Goal: Communication & Community: Answer question/provide support

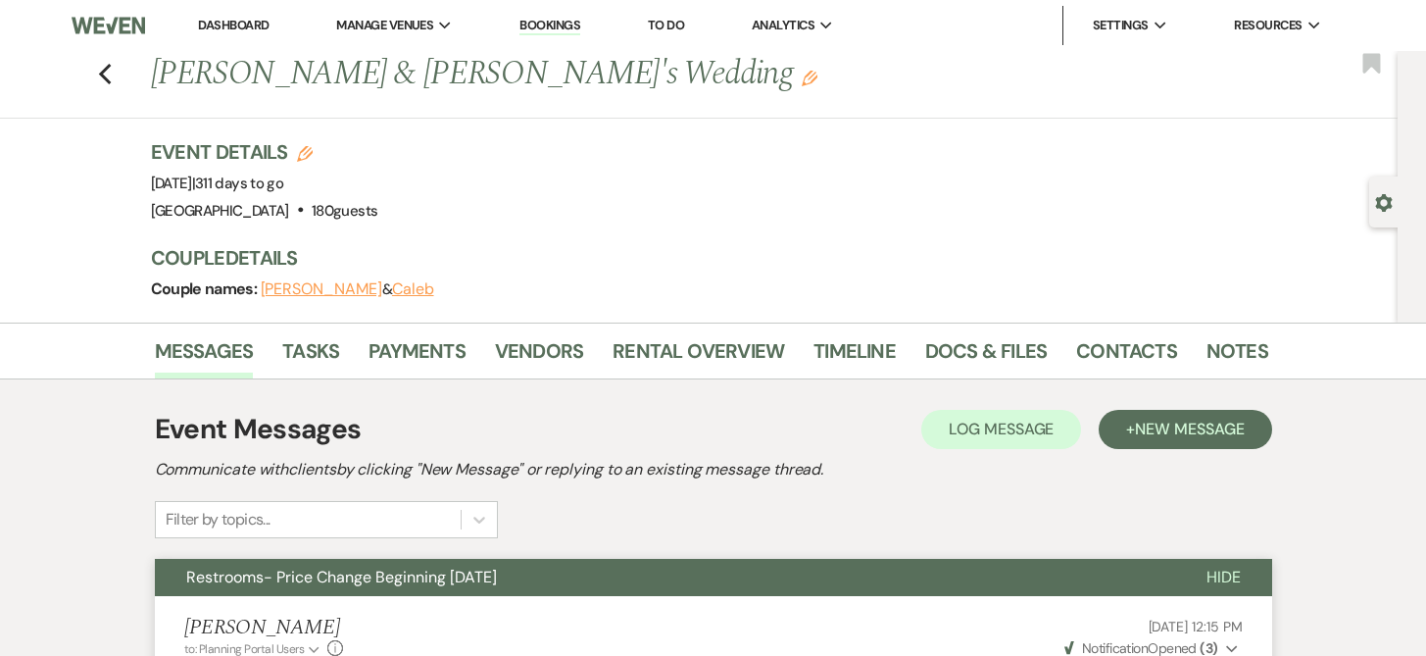
click at [246, 24] on link "Dashboard" at bounding box center [233, 25] width 71 height 17
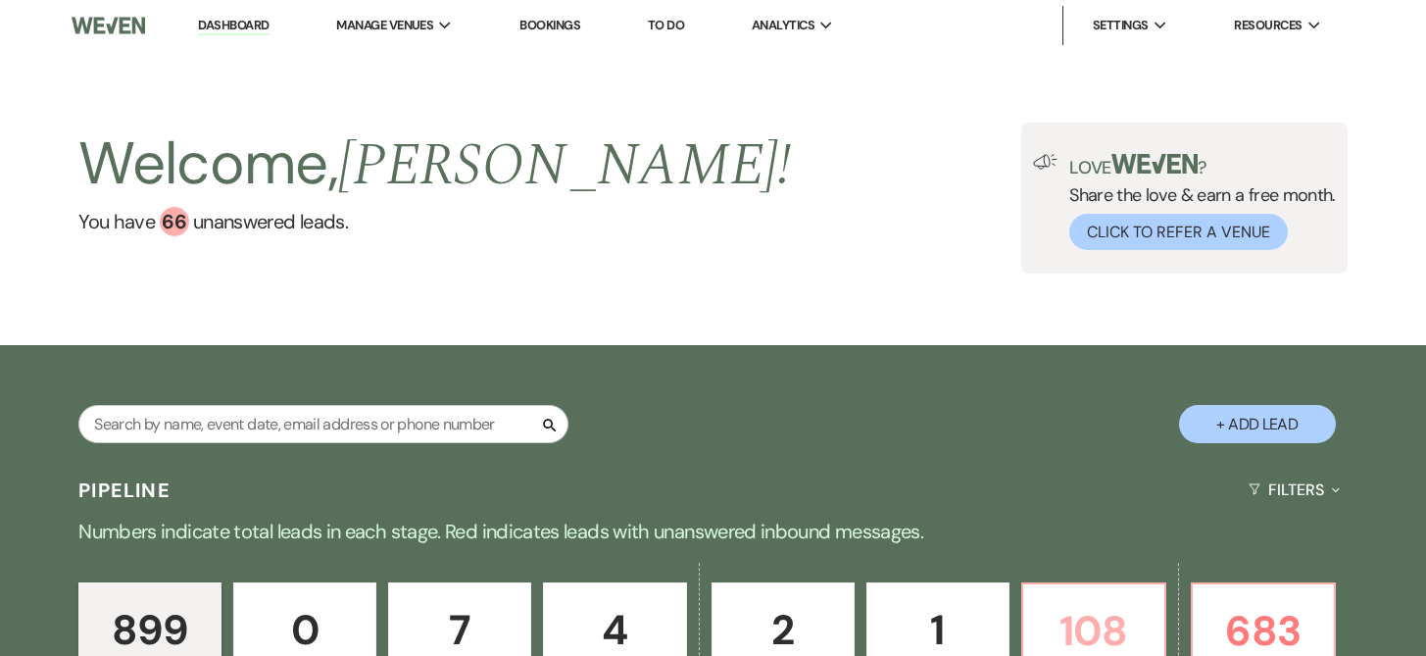
click at [1091, 616] on p "108" at bounding box center [1094, 631] width 118 height 66
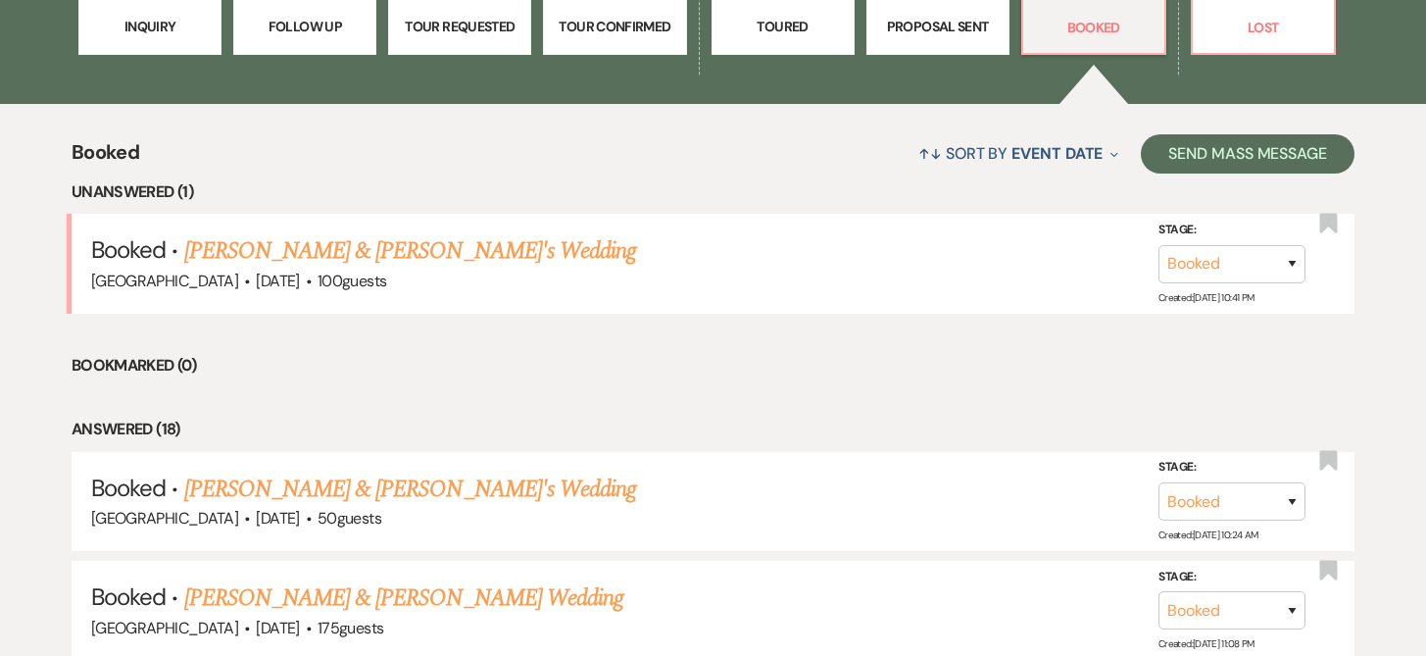
scroll to position [660, 0]
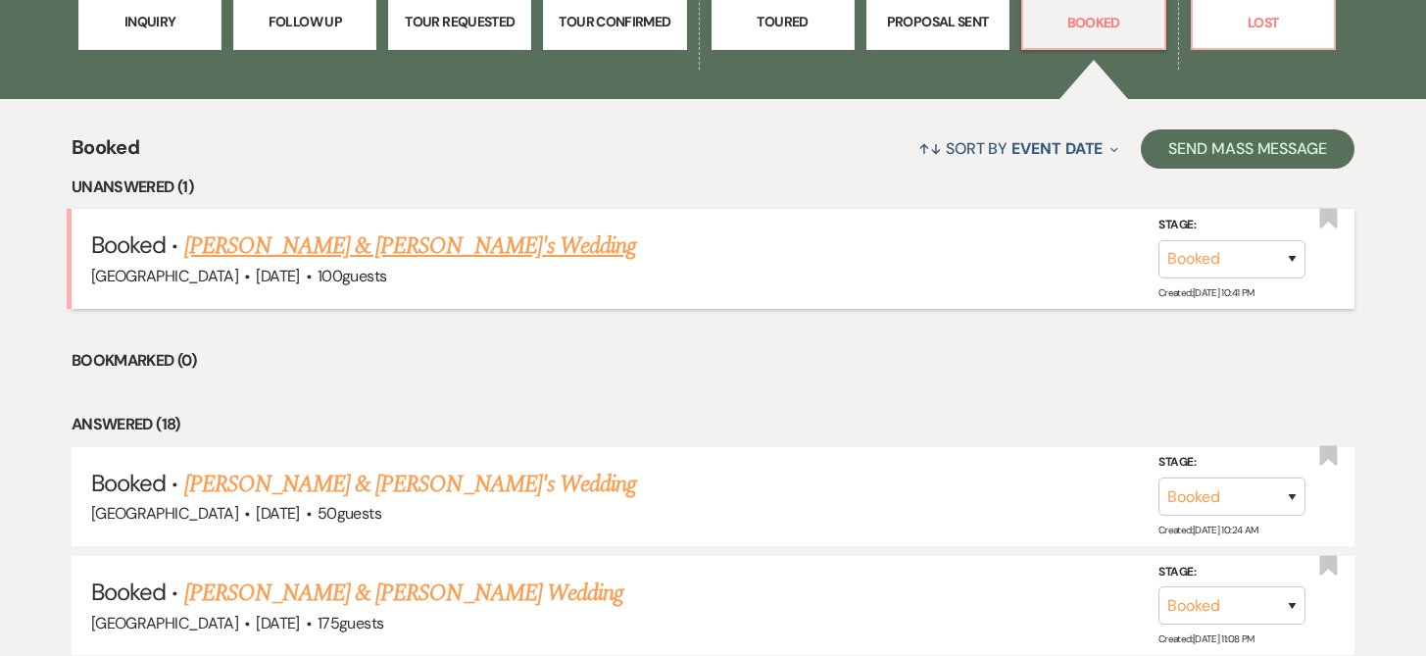
click at [432, 245] on link "[PERSON_NAME] & [PERSON_NAME]'s Wedding" at bounding box center [410, 245] width 453 height 35
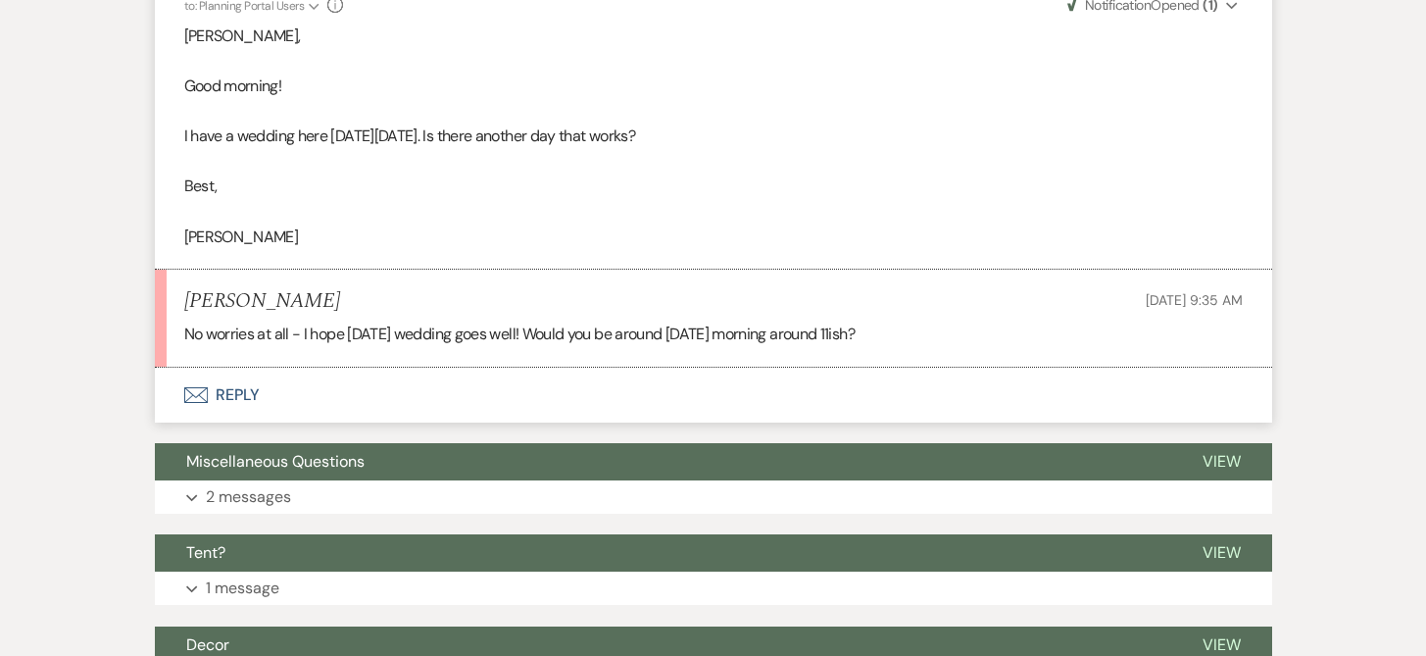
scroll to position [1498, 0]
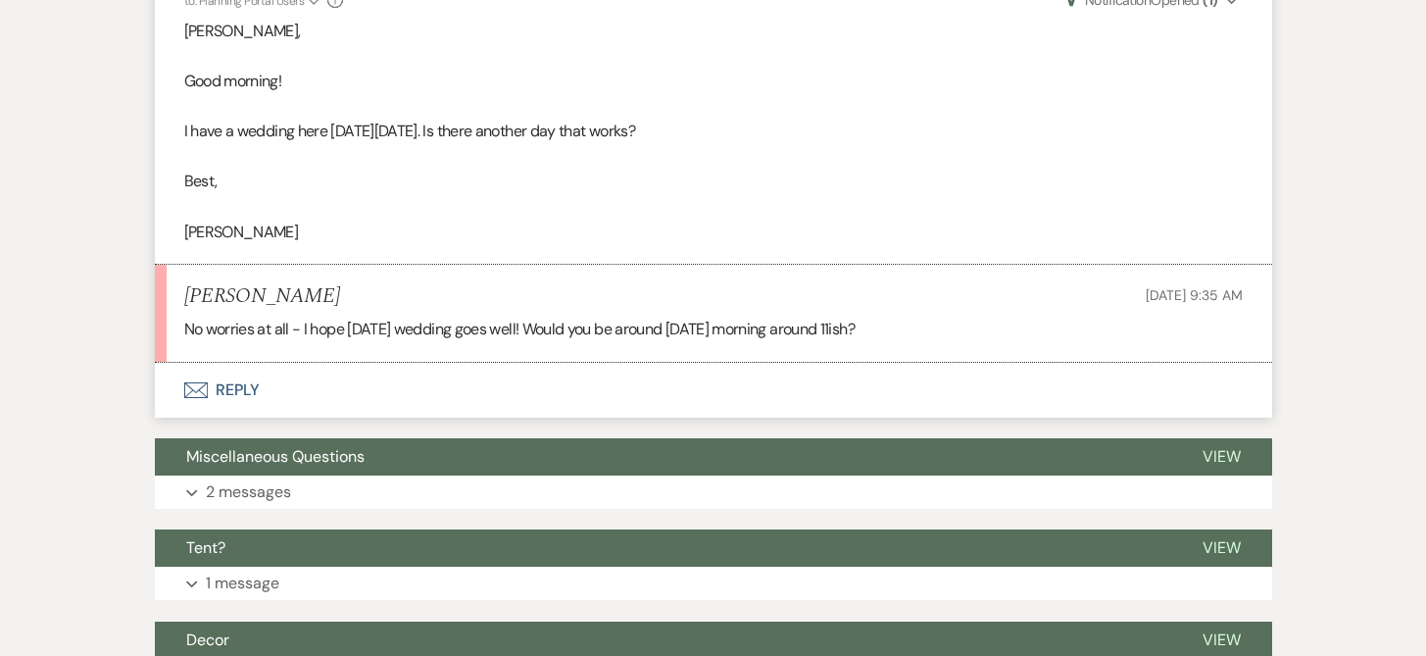
click at [220, 384] on button "Envelope Reply" at bounding box center [714, 390] width 1118 height 55
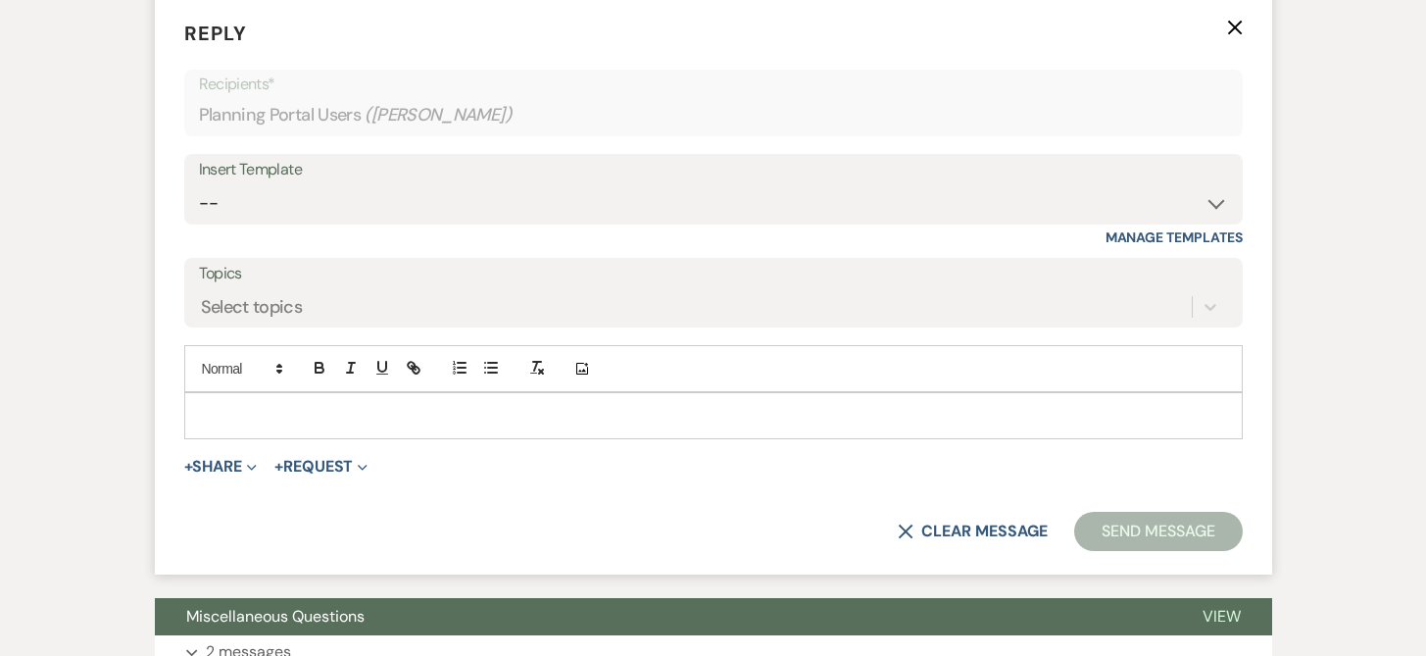
scroll to position [1877, 0]
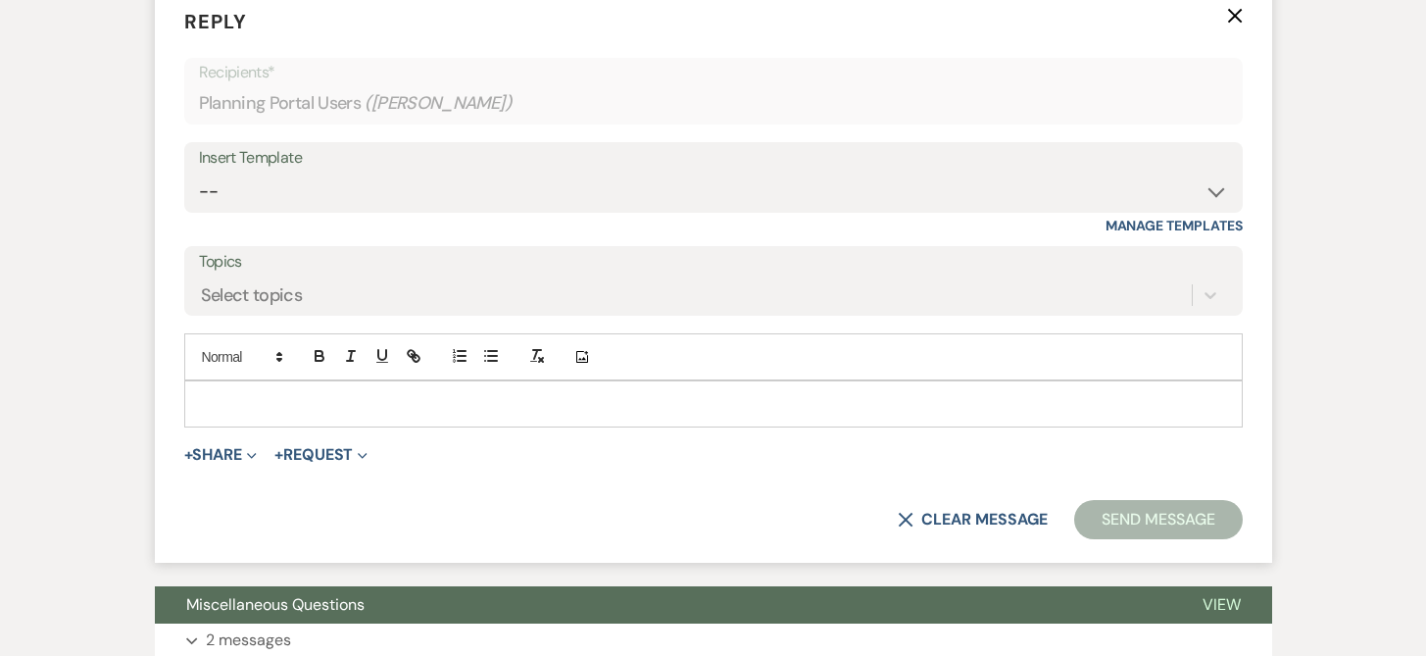
click at [356, 399] on p at bounding box center [713, 404] width 1027 height 22
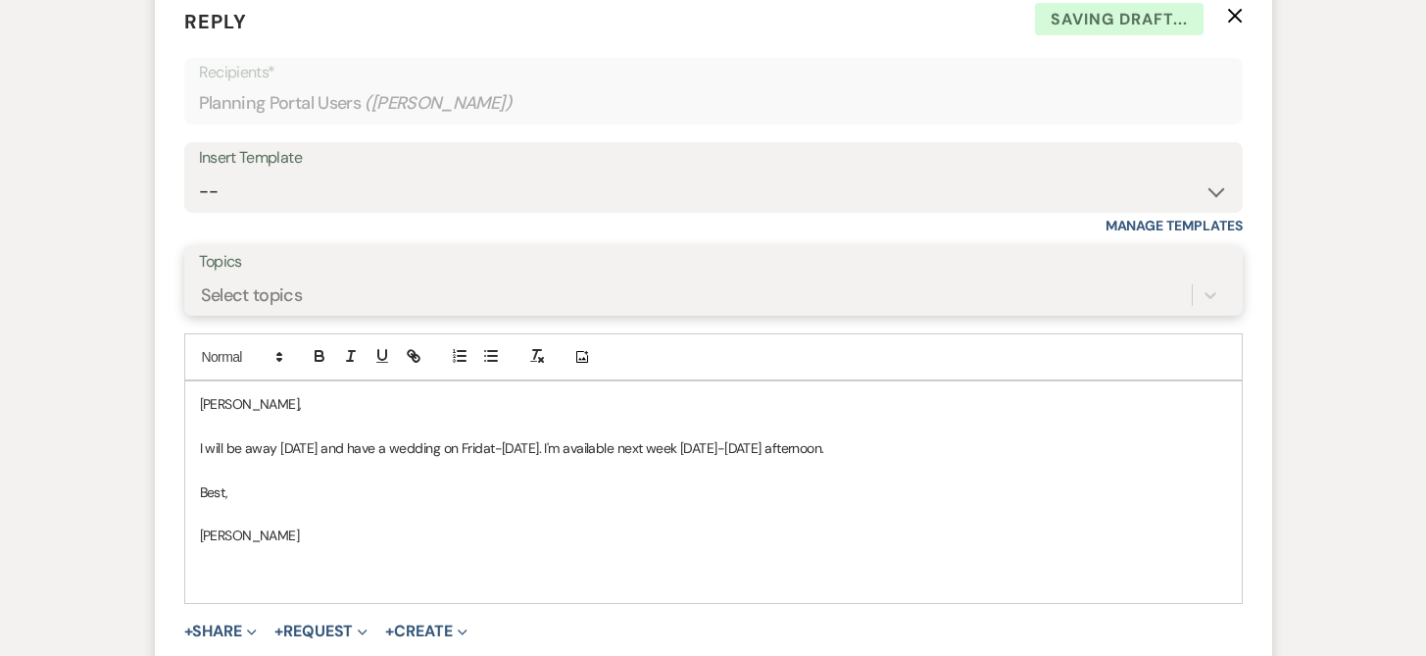
click at [229, 288] on div "Select topics" at bounding box center [252, 294] width 102 height 26
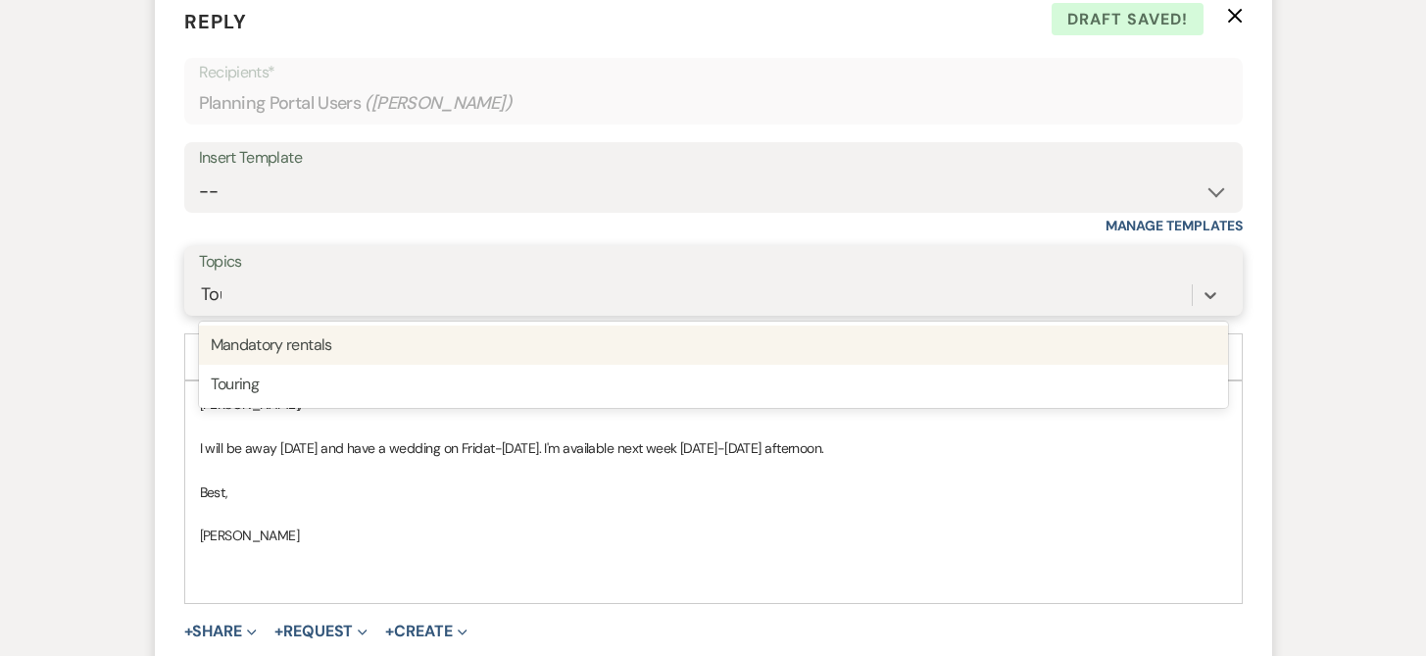
type input "Tour"
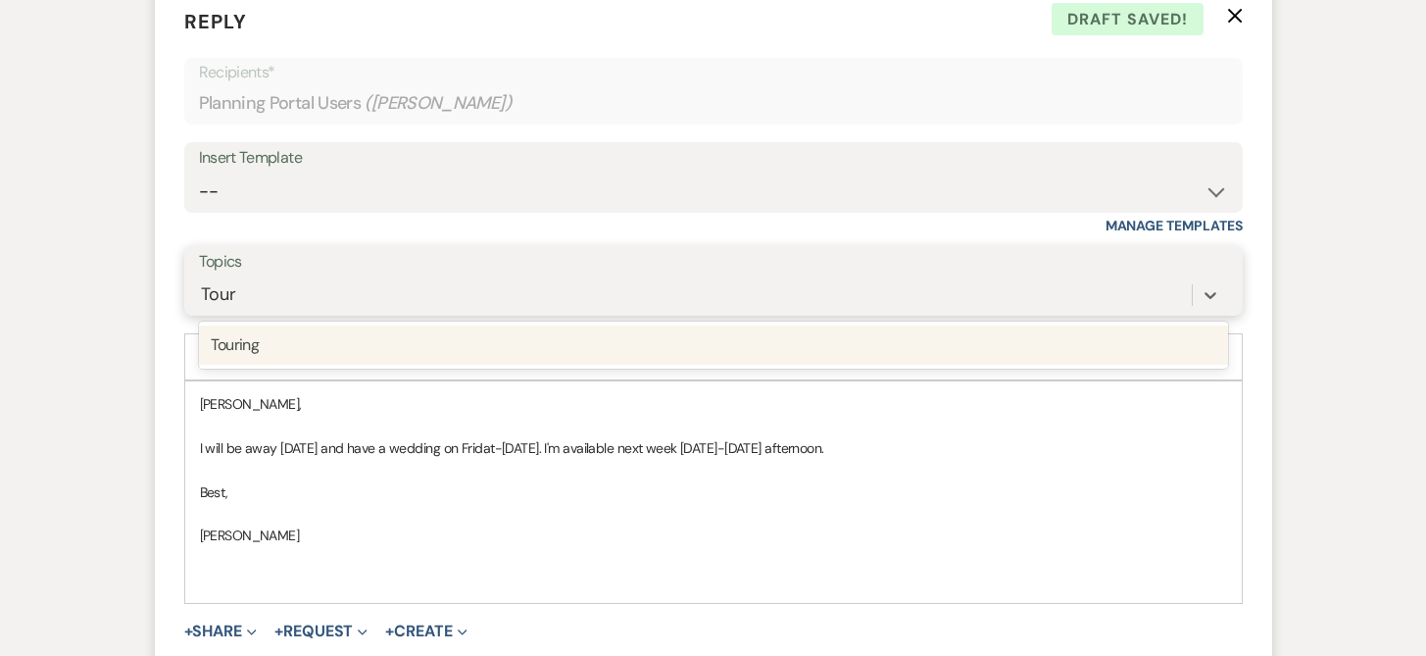
click at [236, 343] on div "Touring" at bounding box center [713, 344] width 1029 height 39
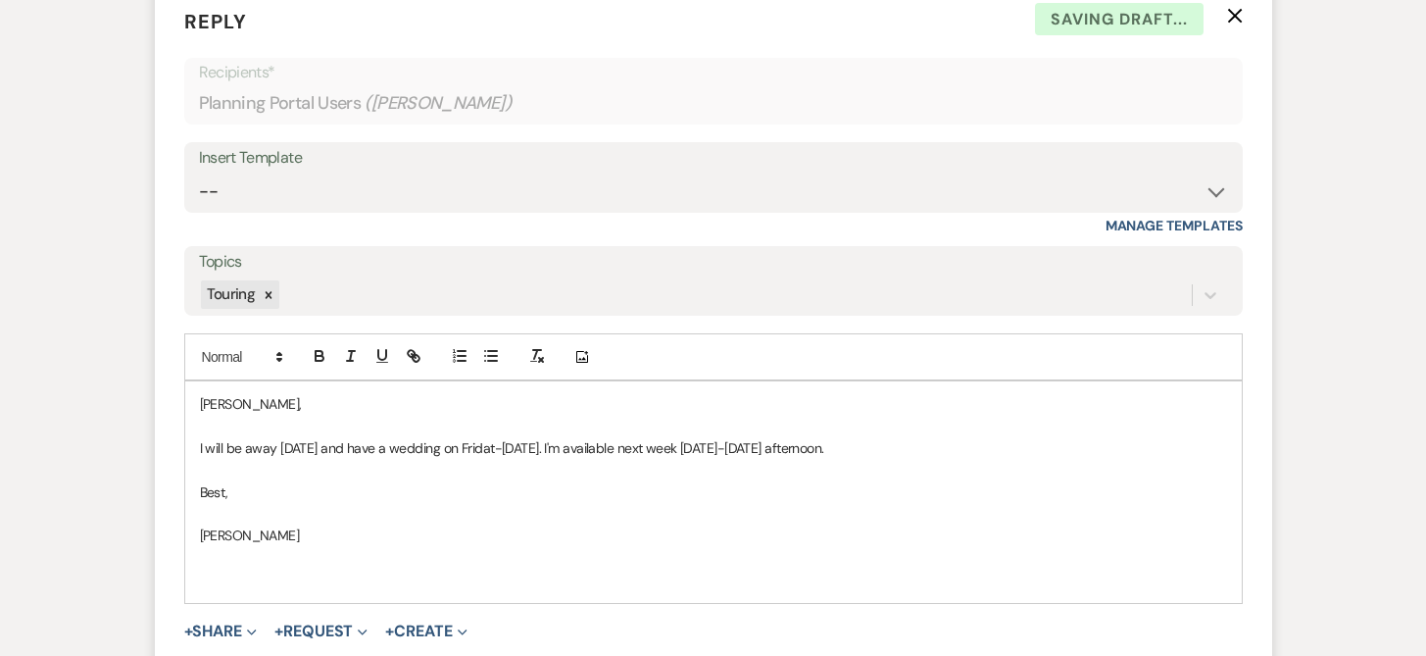
click at [937, 447] on p "I will be away [DATE] and have a wedding on Fridat-[DATE]. I'm available next w…" at bounding box center [713, 448] width 1027 height 22
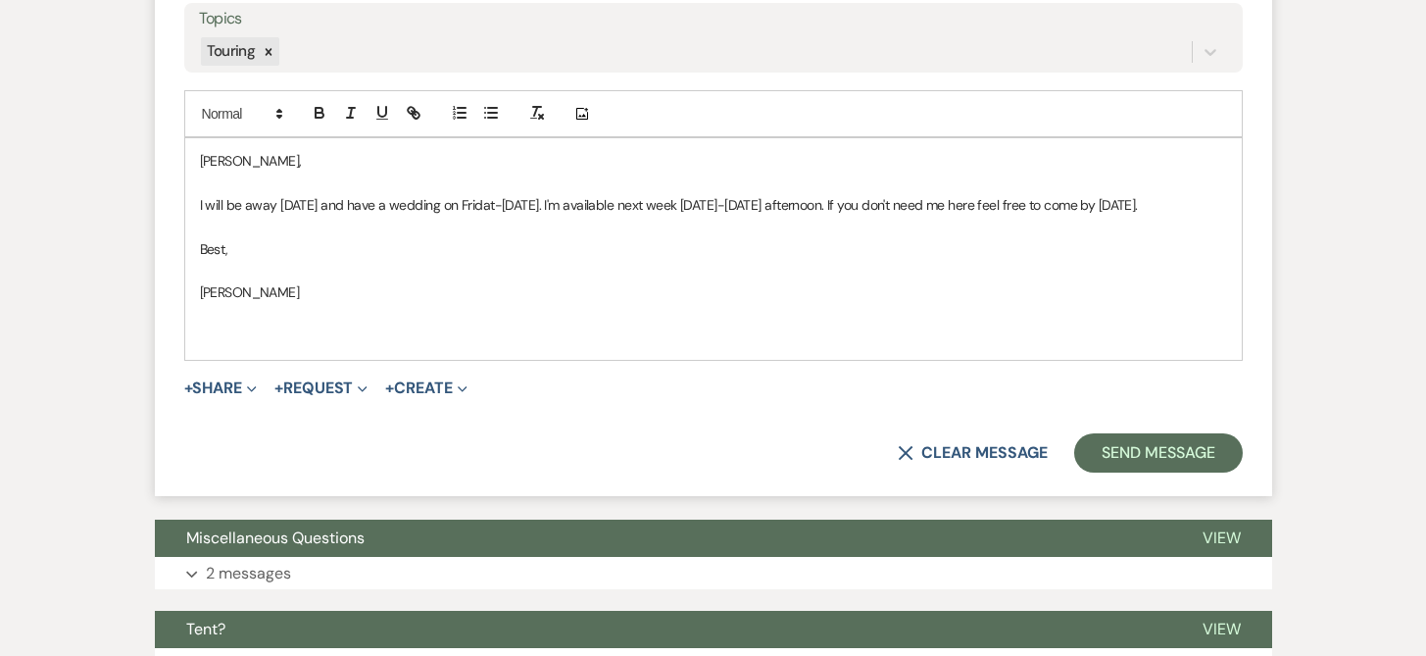
scroll to position [2126, 0]
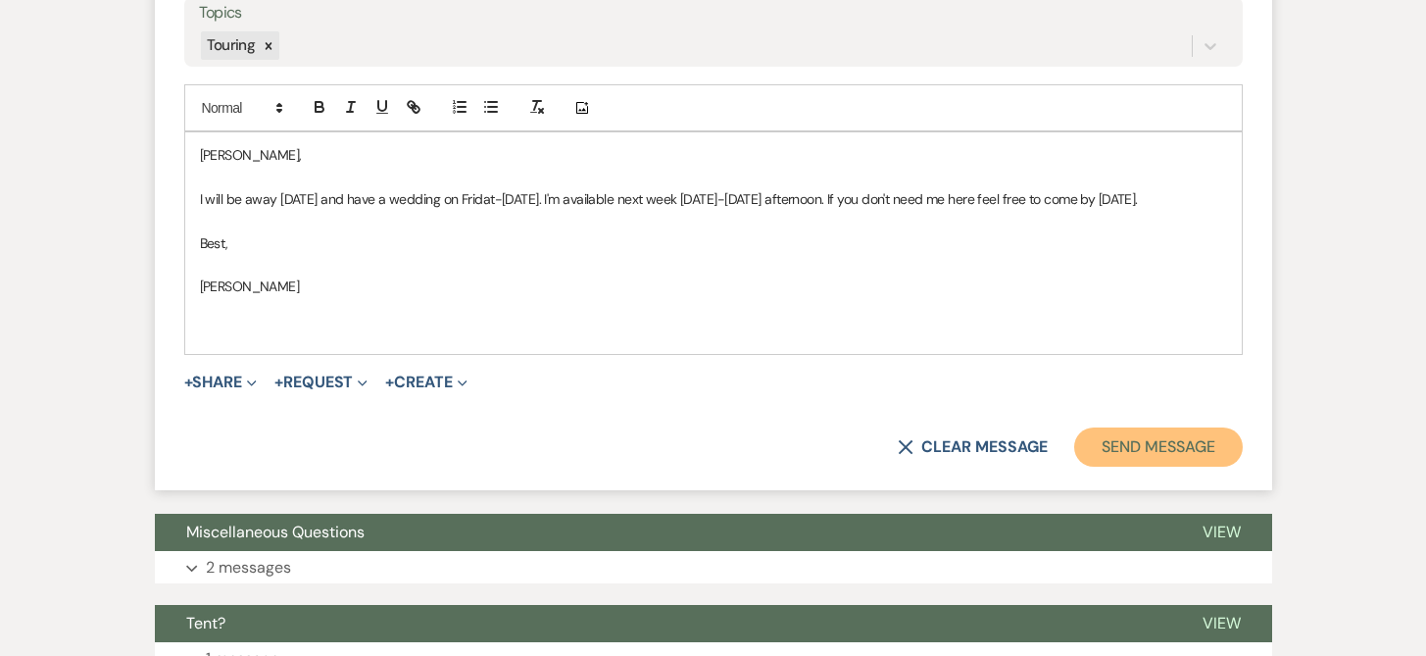
click at [1190, 457] on button "Send Message" at bounding box center [1158, 446] width 168 height 39
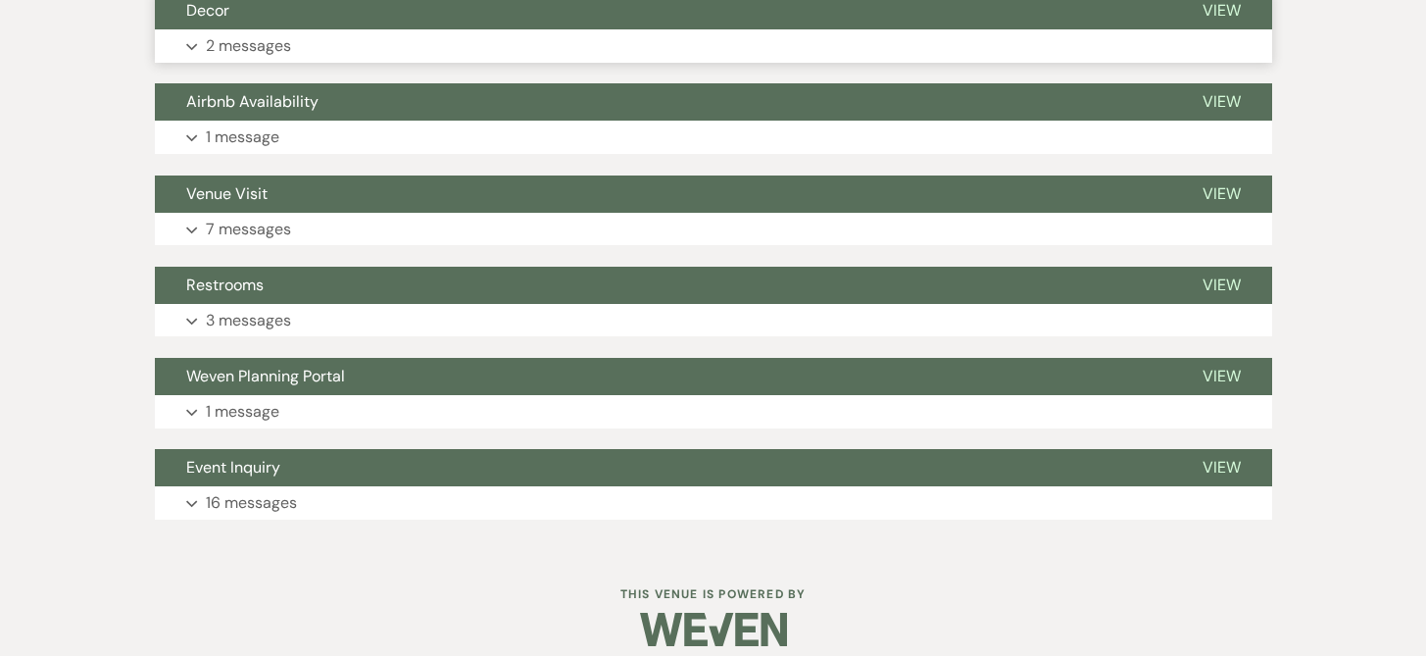
scroll to position [2522, 0]
